Goal: Transaction & Acquisition: Book appointment/travel/reservation

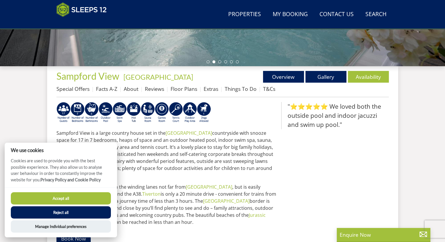
scroll to position [181, 0]
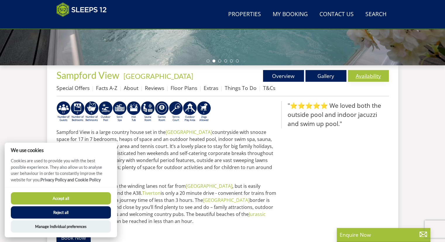
click at [371, 79] on link "Availability" at bounding box center [368, 76] width 41 height 12
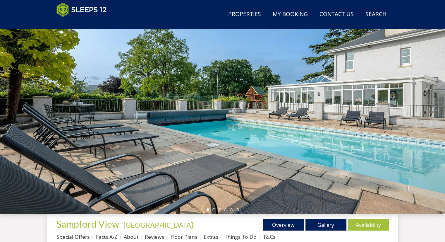
scroll to position [171, 0]
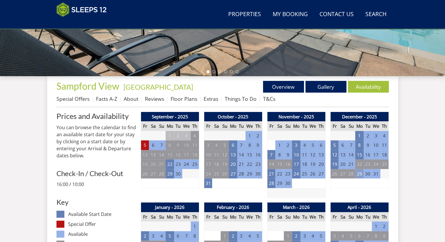
click at [359, 174] on td "29" at bounding box center [359, 174] width 8 height 10
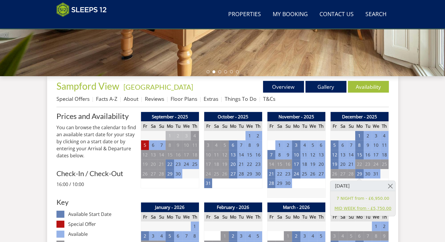
click at [349, 208] on link "MID WEEK from - £5,750.00" at bounding box center [363, 208] width 57 height 6
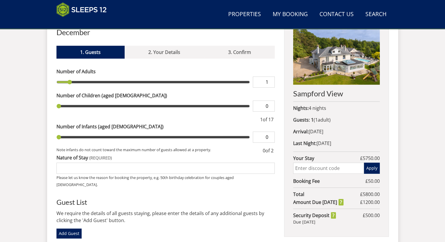
scroll to position [234, 0]
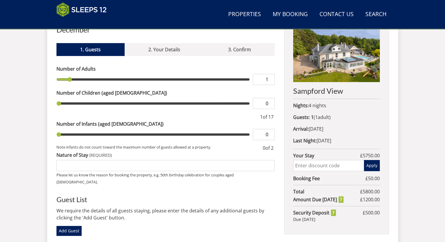
type input "2"
type input "3"
type input "4"
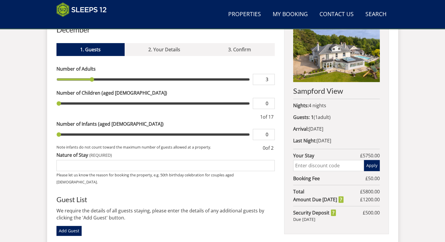
type input "4"
type input "5"
type input "6"
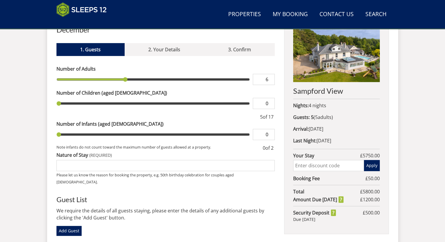
type input "7"
type input "8"
type input "9"
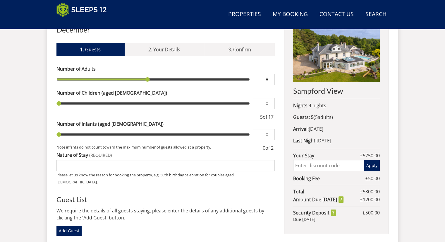
type input "9"
type input "10"
type input "11"
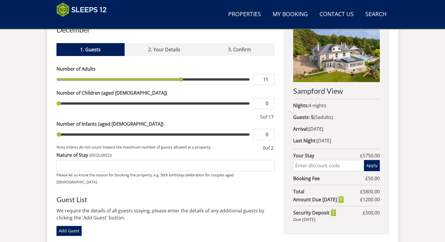
type input "12"
type input "13"
type input "14"
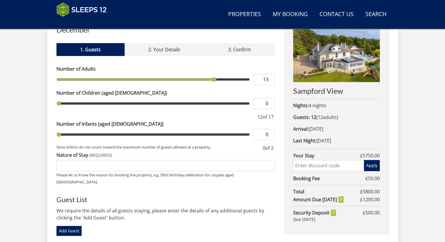
type input "14"
type input "15"
type input "16"
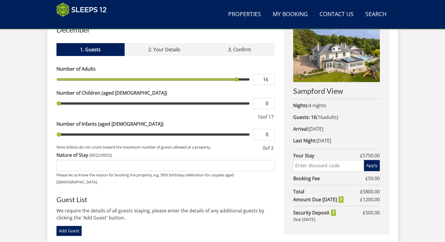
type input "17"
drag, startPoint x: 71, startPoint y: 72, endPoint x: 255, endPoint y: 76, distance: 183.8
type input "17"
click at [250, 76] on input "range" at bounding box center [153, 79] width 194 height 11
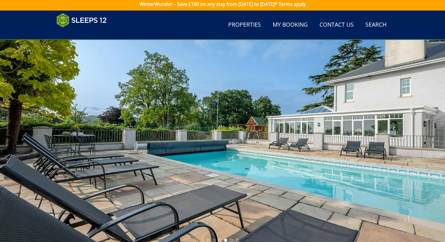
scroll to position [1, 0]
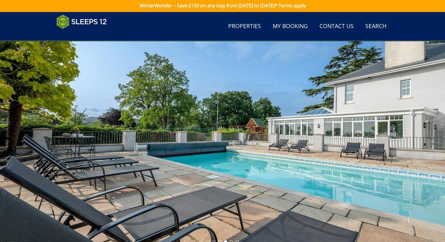
click at [406, 141] on div at bounding box center [222, 143] width 445 height 205
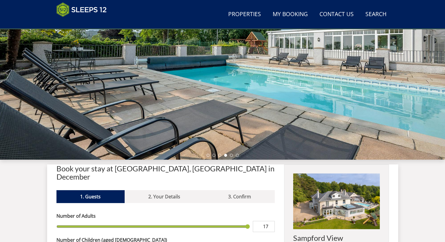
scroll to position [91, 0]
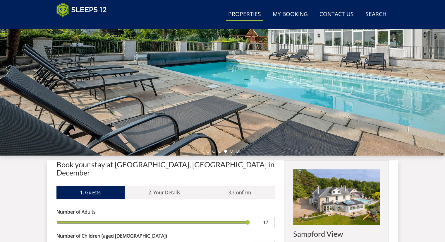
click at [250, 11] on link "Properties" at bounding box center [244, 14] width 37 height 13
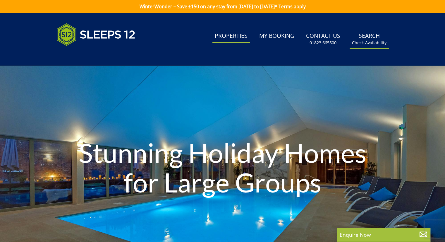
click at [361, 38] on link "Search Check Availability" at bounding box center [369, 39] width 39 height 19
click at [370, 44] on small "Check Availability" at bounding box center [369, 43] width 35 height 6
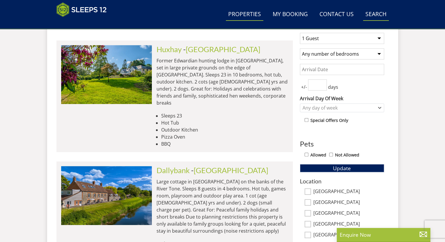
scroll to position [210, 0]
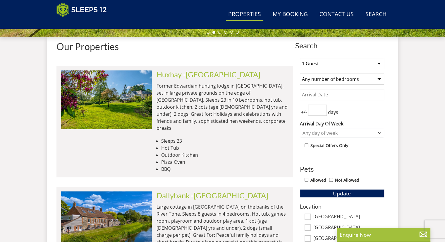
click at [357, 64] on select "1 Guest 2 Guests 3 Guests 4 Guests 5 Guests 6 Guests 7 Guests 8 Guests 9 Guests…" at bounding box center [342, 63] width 84 height 11
select select "14"
click at [300, 58] on select "1 Guest 2 Guests 3 Guests 4 Guests 5 Guests 6 Guests 7 Guests 8 Guests 9 Guests…" at bounding box center [342, 63] width 84 height 11
click at [316, 74] on select "Any number of bedrooms 4 Bedrooms 5 Bedrooms 6 Bedrooms 7 Bedrooms 8 Bedrooms 9…" at bounding box center [342, 78] width 84 height 11
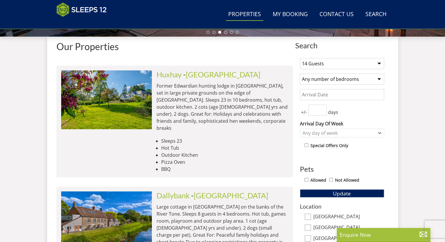
select select "7"
click at [300, 73] on select "Any number of bedrooms 4 Bedrooms 5 Bedrooms 6 Bedrooms 7 Bedrooms 8 Bedrooms 9…" at bounding box center [342, 78] width 84 height 11
click at [311, 97] on input "Date" at bounding box center [342, 94] width 84 height 11
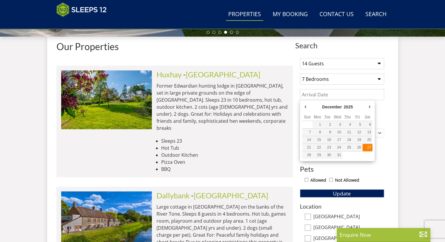
type input "[DATE]"
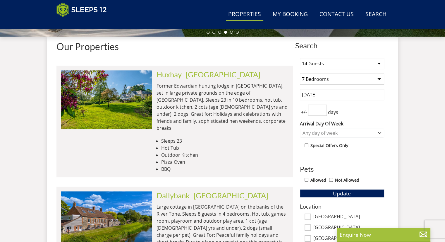
click at [314, 109] on input "number" at bounding box center [317, 109] width 19 height 11
click at [323, 107] on input "1" at bounding box center [317, 109] width 19 height 11
click at [323, 107] on input "2" at bounding box center [317, 109] width 19 height 11
type input "3"
click at [323, 107] on input "3" at bounding box center [317, 109] width 19 height 11
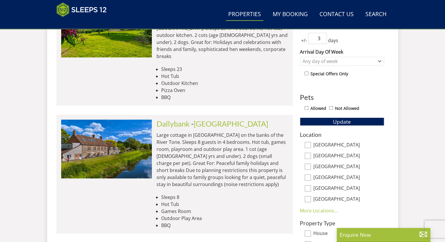
scroll to position [313, 0]
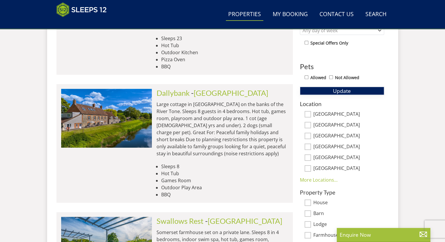
click at [330, 88] on button "Update" at bounding box center [342, 91] width 84 height 8
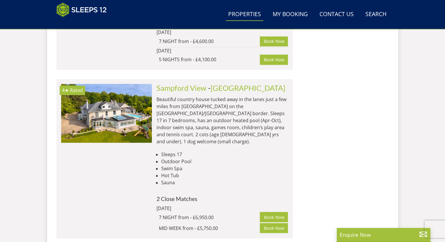
scroll to position [884, 0]
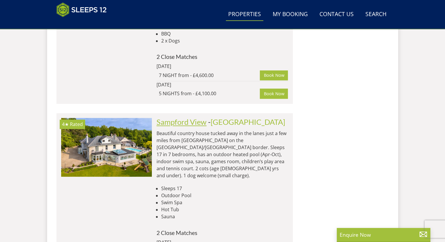
click at [177, 117] on link "Sampford View" at bounding box center [182, 121] width 50 height 9
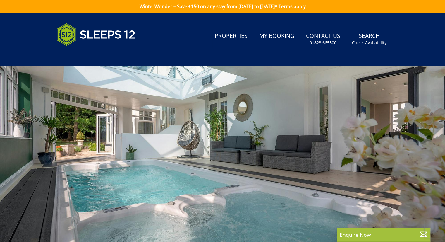
click at [165, 171] on div at bounding box center [222, 168] width 445 height 205
click at [421, 137] on div at bounding box center [222, 168] width 445 height 205
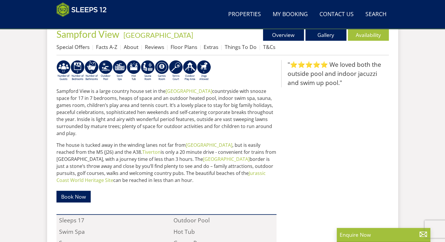
scroll to position [181, 0]
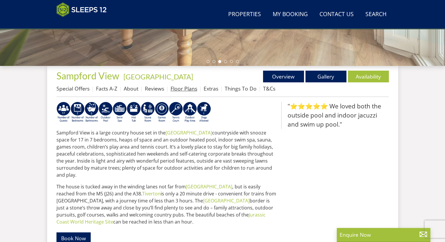
click at [181, 88] on link "Floor Plans" at bounding box center [184, 88] width 27 height 7
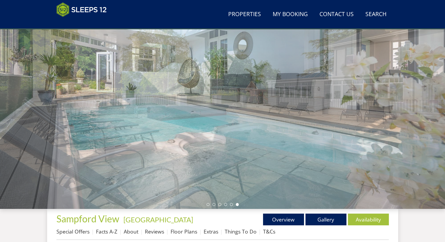
scroll to position [37, 0]
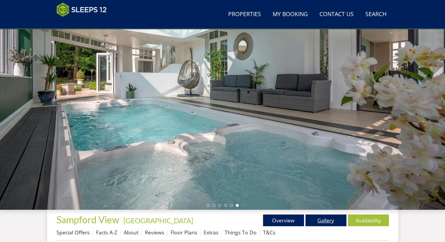
click at [321, 218] on link "Gallery" at bounding box center [326, 220] width 41 height 12
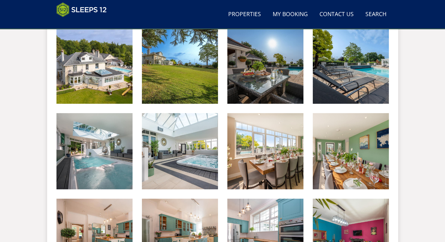
scroll to position [256, 0]
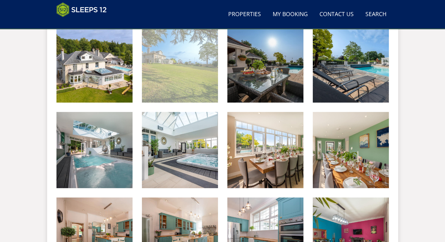
click at [155, 88] on img at bounding box center [180, 64] width 76 height 76
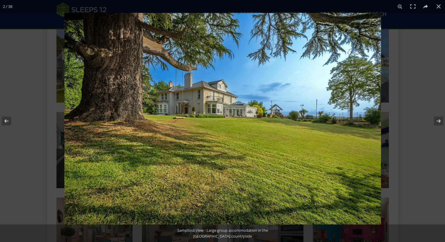
click at [156, 85] on img at bounding box center [222, 118] width 317 height 211
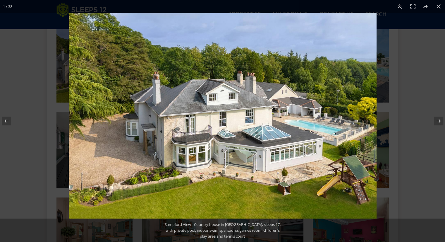
click at [258, 81] on img at bounding box center [223, 115] width 308 height 205
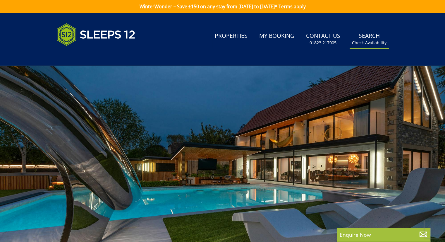
click at [363, 41] on small "Check Availability" at bounding box center [369, 43] width 35 height 6
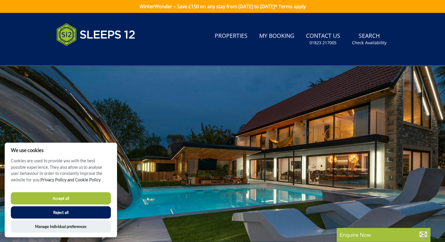
click at [67, 212] on button "Reject all" at bounding box center [61, 212] width 100 height 12
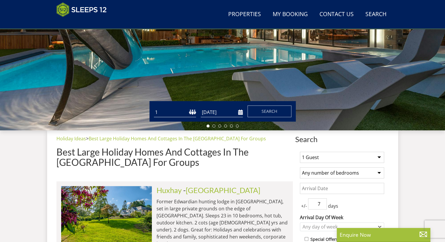
scroll to position [184, 0]
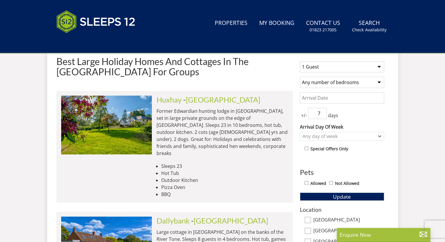
click at [317, 64] on select "1 Guest 2 Guests 3 Guests 4 Guests 5 Guests 6 Guests 7 Guests 8 Guests 9 Guests…" at bounding box center [342, 66] width 84 height 11
select select "14"
click at [300, 61] on select "1 Guest 2 Guests 3 Guests 4 Guests 5 Guests 6 Guests 7 Guests 8 Guests 9 Guests…" at bounding box center [342, 66] width 84 height 11
click at [318, 80] on select "Any number of bedrooms 4 Bedrooms 5 Bedrooms 6 Bedrooms 7 Bedrooms 8 Bedrooms 9…" at bounding box center [342, 82] width 84 height 11
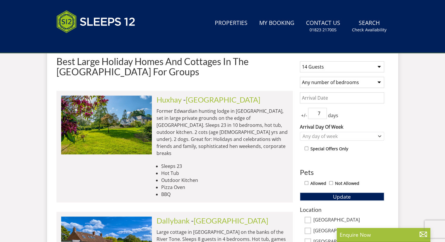
click at [311, 101] on input "Date" at bounding box center [342, 97] width 84 height 11
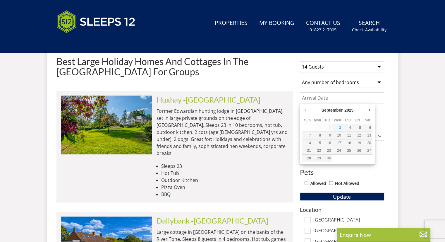
click at [366, 112] on div "September January February March April May June July August September October N…" at bounding box center [337, 111] width 70 height 11
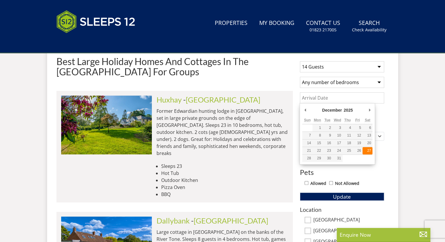
type input "[DATE]"
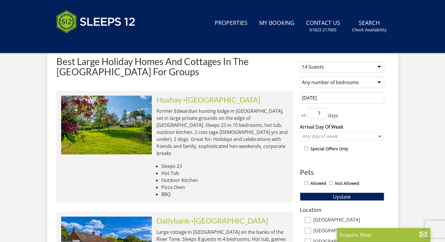
click at [314, 116] on input "7" at bounding box center [317, 113] width 19 height 11
click at [322, 116] on input "6" at bounding box center [317, 113] width 19 height 11
click at [322, 116] on input "5" at bounding box center [317, 113] width 19 height 11
click at [322, 116] on input "4" at bounding box center [317, 113] width 19 height 11
type input "3"
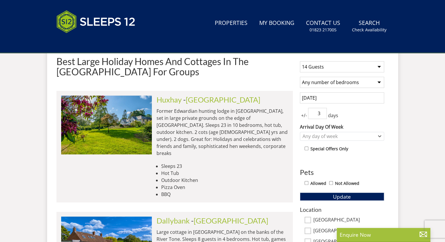
click at [322, 116] on input "3" at bounding box center [317, 113] width 19 height 11
click at [308, 182] on input "Allowed" at bounding box center [307, 183] width 4 height 4
checkbox input "true"
click at [323, 195] on button "Update" at bounding box center [342, 196] width 84 height 8
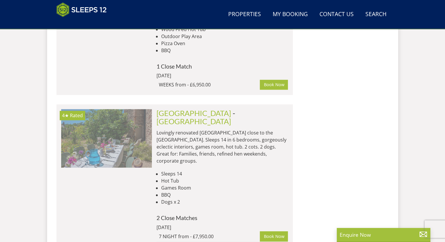
scroll to position [0, 272]
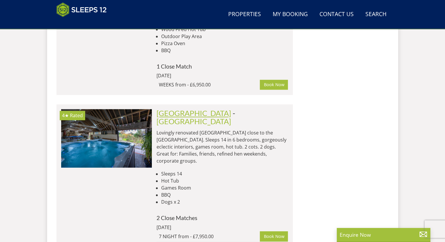
click at [171, 109] on link "[GEOGRAPHIC_DATA]" at bounding box center [194, 113] width 75 height 9
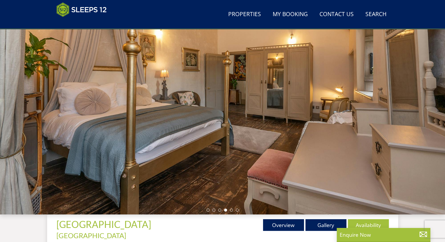
scroll to position [26, 0]
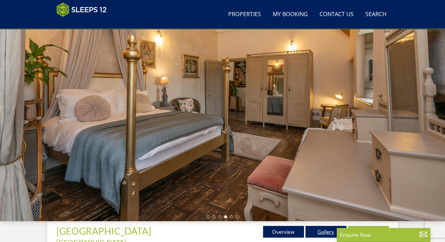
click at [321, 230] on link "Gallery" at bounding box center [326, 232] width 41 height 12
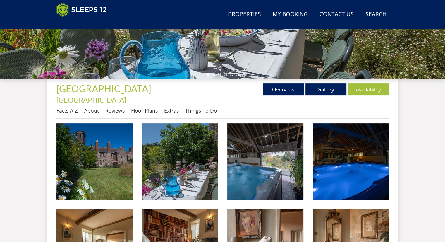
scroll to position [170, 0]
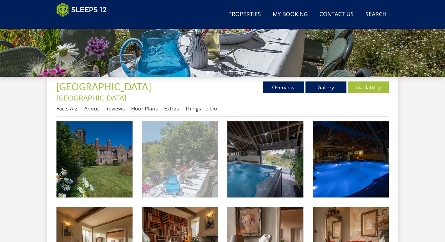
click at [185, 166] on img at bounding box center [180, 159] width 76 height 76
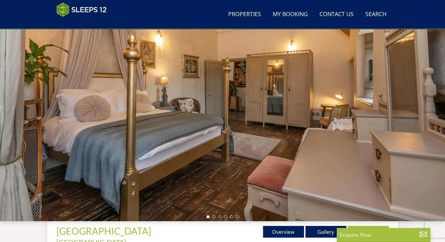
select select "14"
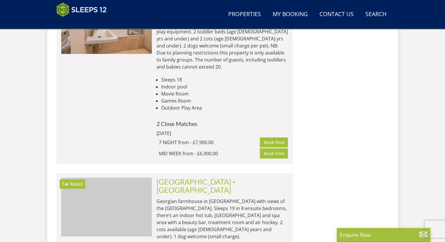
scroll to position [0, 999]
click at [107, 177] on img at bounding box center [106, 206] width 91 height 59
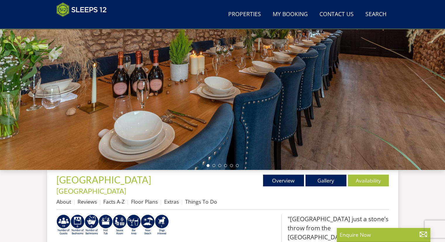
scroll to position [78, 0]
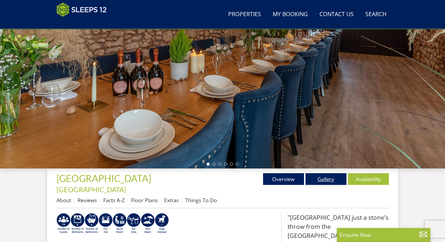
click at [313, 178] on link "Gallery" at bounding box center [326, 179] width 41 height 12
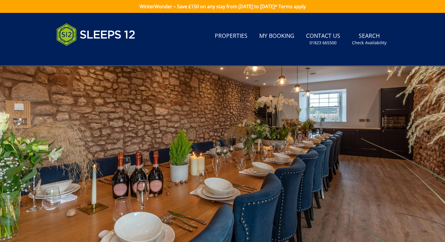
click at [299, 165] on div at bounding box center [222, 168] width 445 height 205
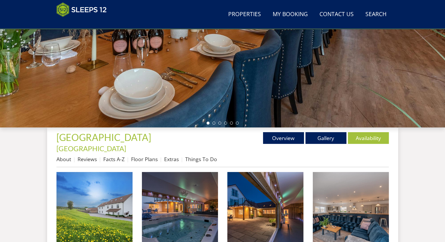
scroll to position [123, 0]
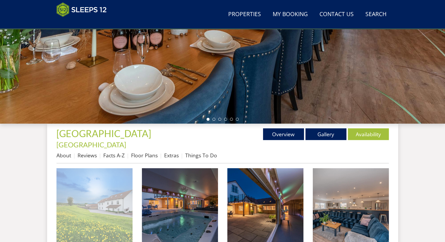
click at [107, 210] on img at bounding box center [94, 206] width 76 height 76
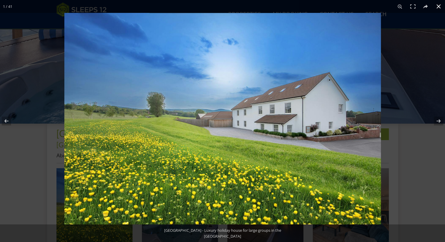
click at [407, 52] on div at bounding box center [286, 134] width 445 height 242
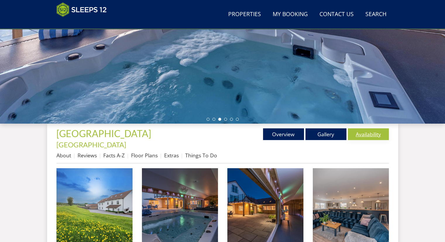
click at [369, 129] on link "Availability" at bounding box center [368, 134] width 41 height 12
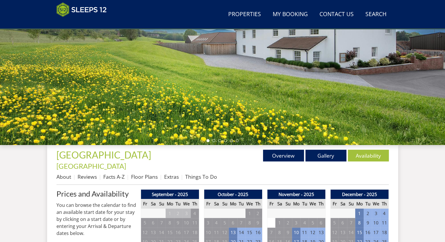
scroll to position [268, 0]
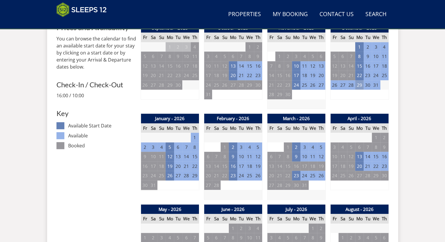
click at [358, 80] on td "29" at bounding box center [359, 85] width 8 height 10
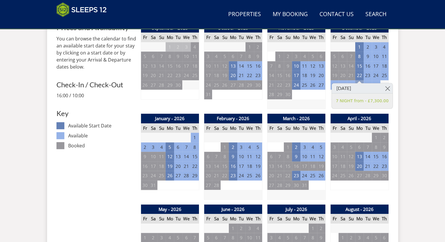
click at [358, 80] on td "29" at bounding box center [359, 85] width 8 height 10
click at [361, 100] on link "7 NIGHT from - £7,300.00" at bounding box center [362, 101] width 53 height 6
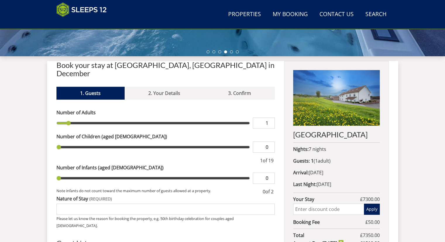
scroll to position [11, 0]
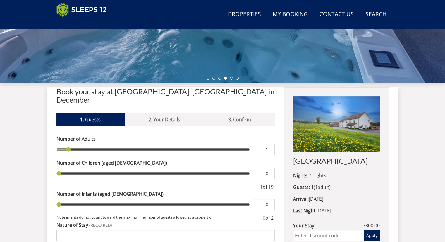
scroll to position [160, 0]
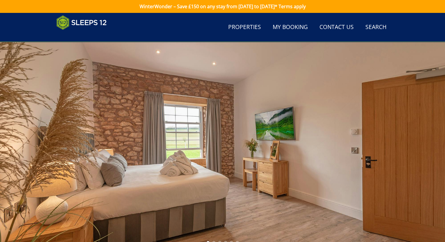
scroll to position [268, 0]
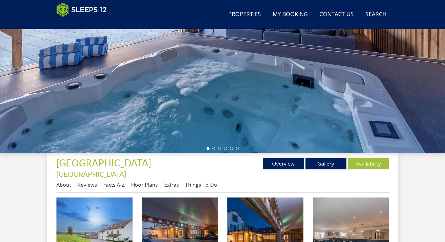
scroll to position [83, 0]
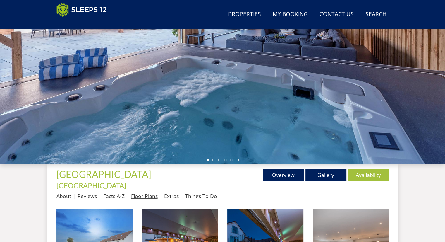
click at [138, 192] on link "Floor Plans" at bounding box center [144, 195] width 27 height 7
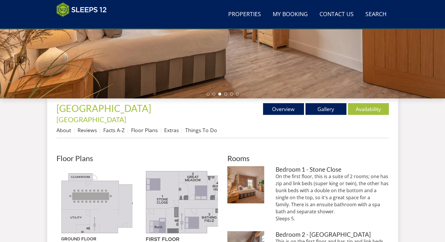
scroll to position [117, 0]
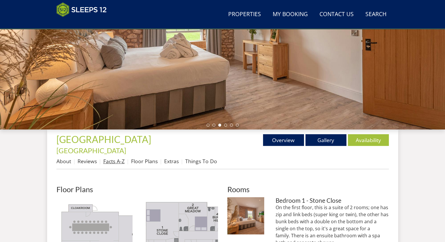
click at [110, 157] on link "Facts A-Z" at bounding box center [113, 160] width 21 height 7
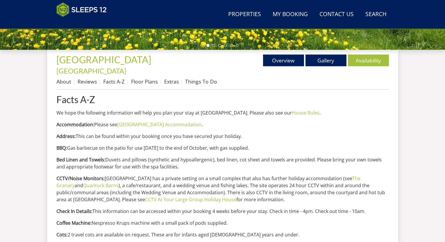
scroll to position [207, 0]
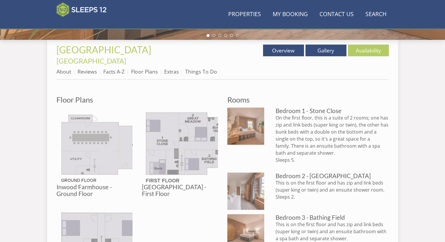
scroll to position [117, 0]
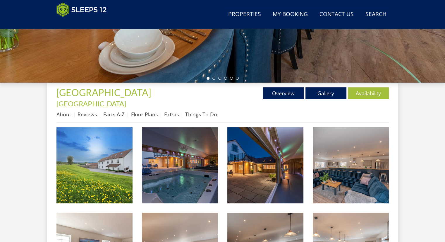
scroll to position [147, 0]
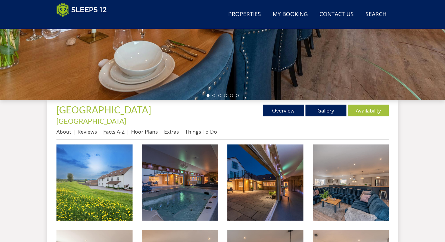
click at [109, 128] on link "Facts A-Z" at bounding box center [113, 131] width 21 height 7
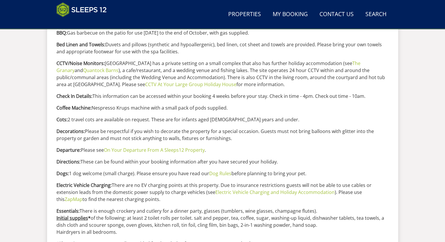
scroll to position [324, 0]
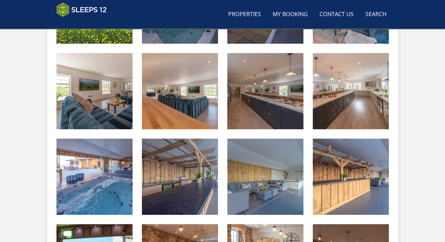
scroll to position [147, 0]
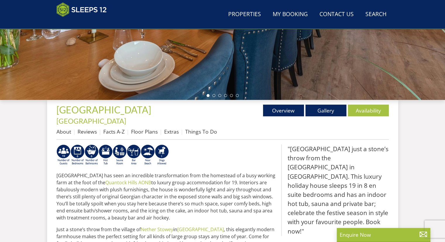
scroll to position [78, 0]
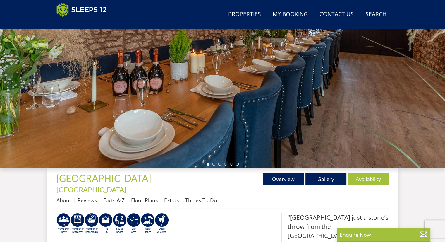
select select "14"
